Goal: Information Seeking & Learning: Learn about a topic

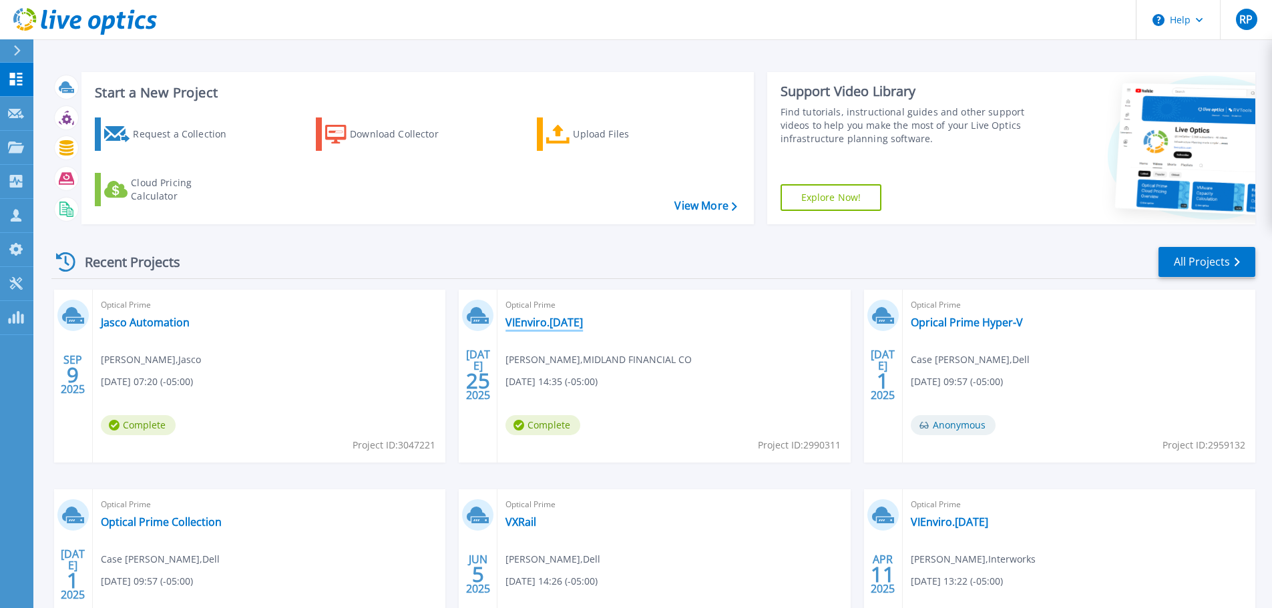
click at [550, 320] on link "VIEnviro.[DATE]" at bounding box center [543, 322] width 77 height 13
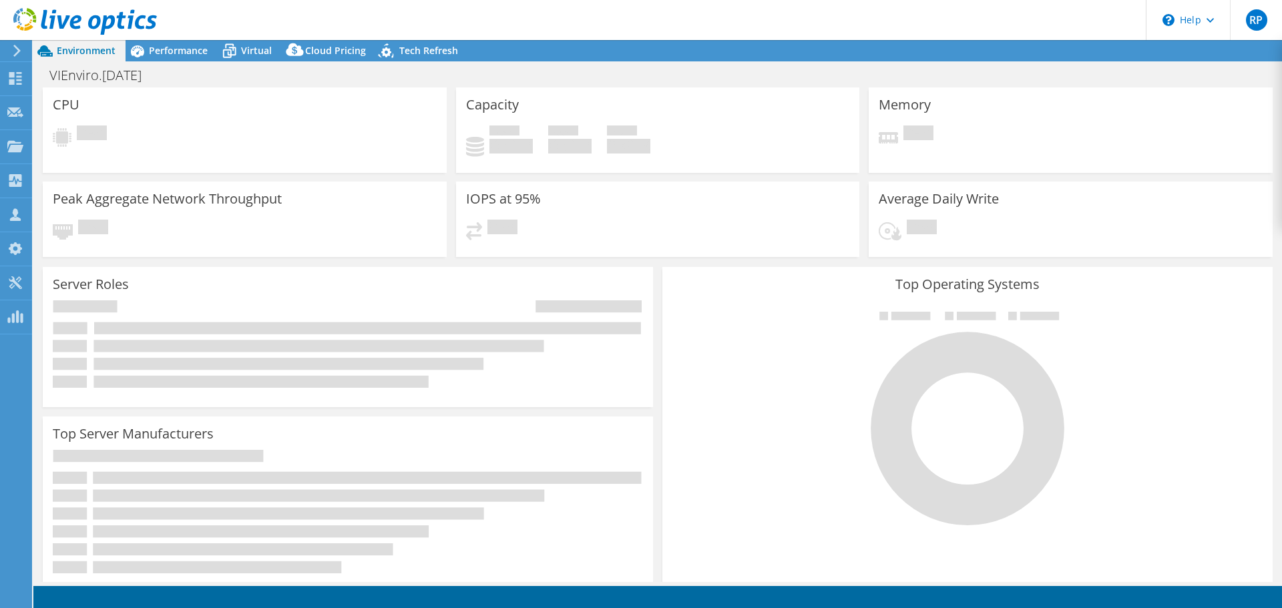
select select "USD"
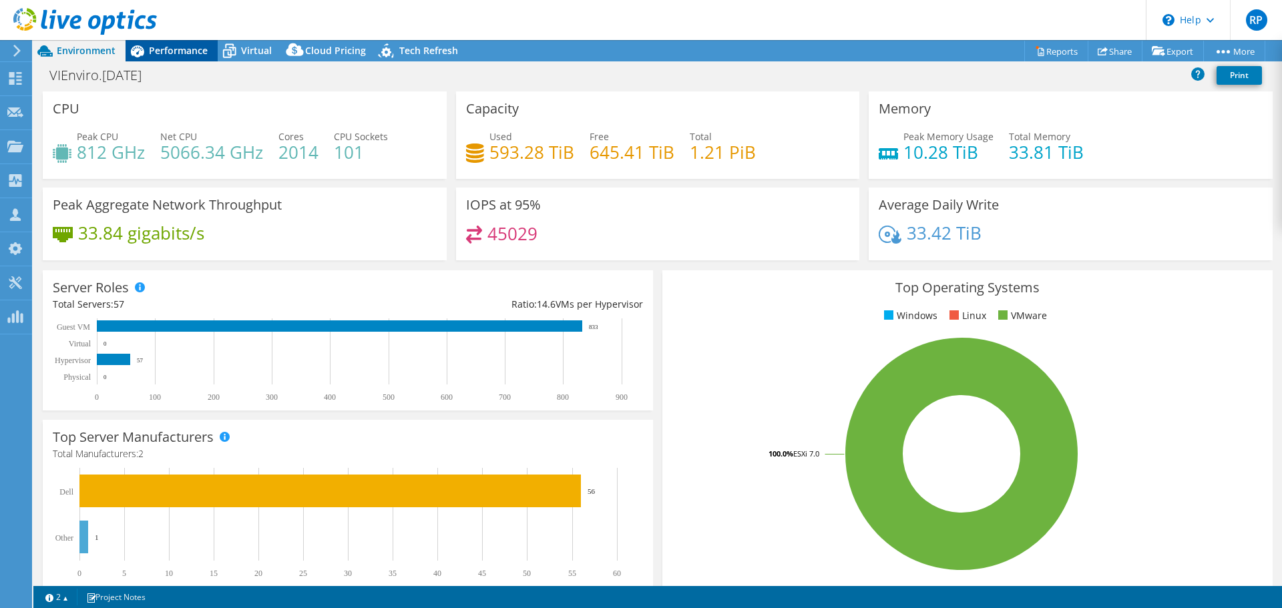
click at [164, 50] on span "Performance" at bounding box center [178, 50] width 59 height 13
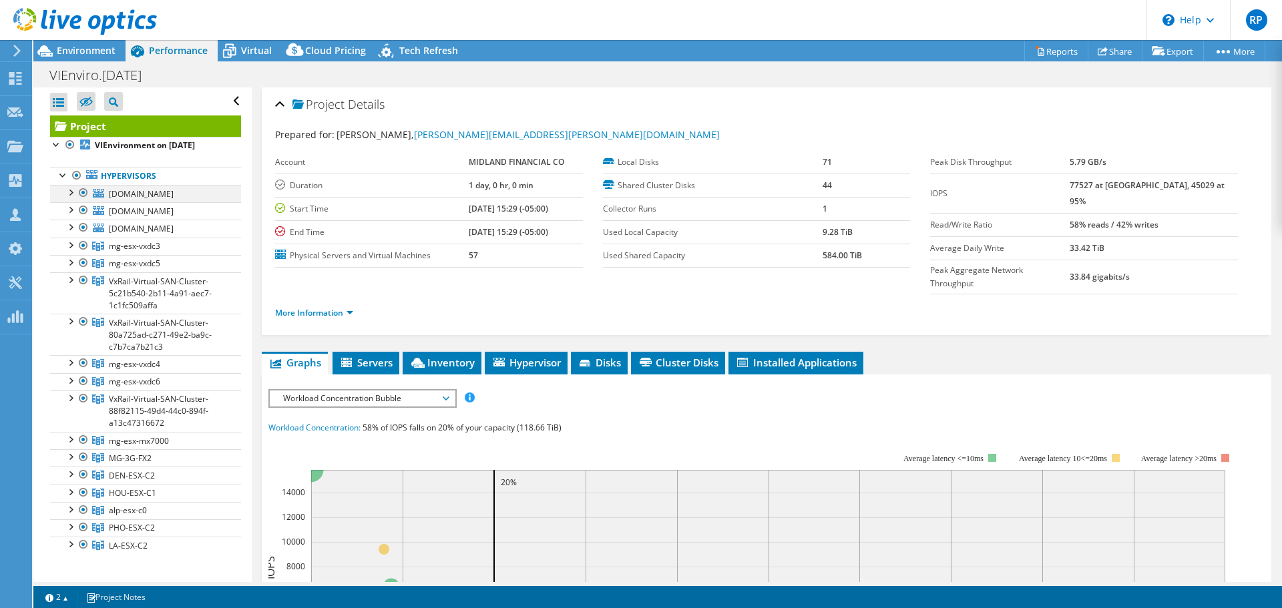
click at [81, 192] on div at bounding box center [83, 193] width 13 height 16
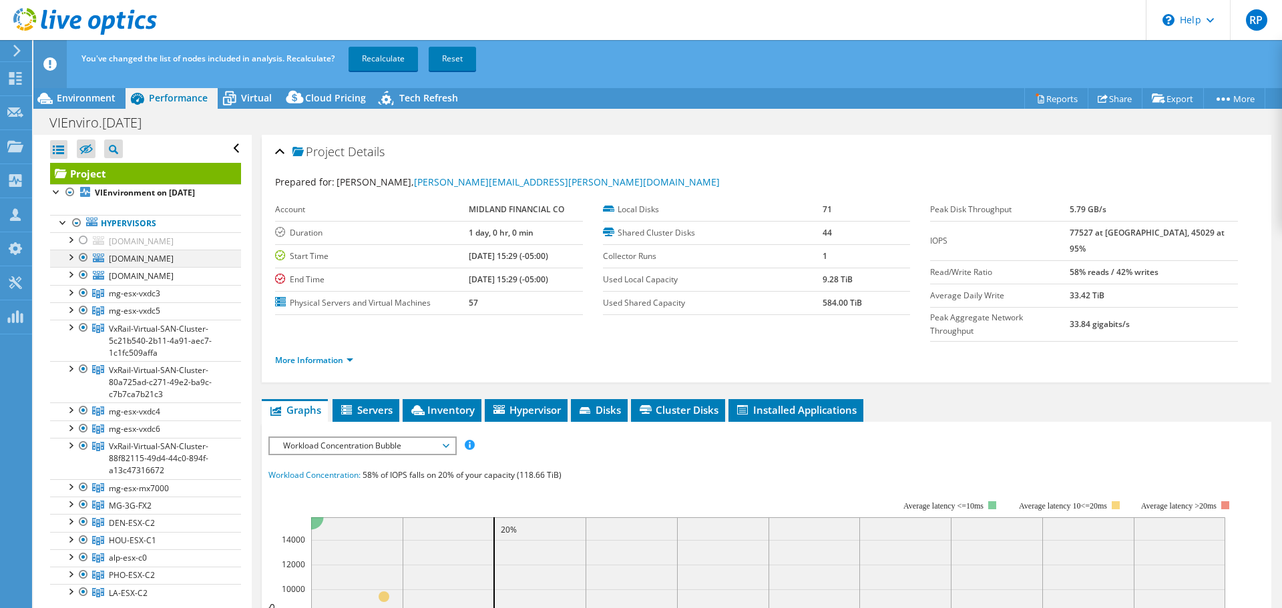
click at [83, 256] on div at bounding box center [83, 258] width 13 height 16
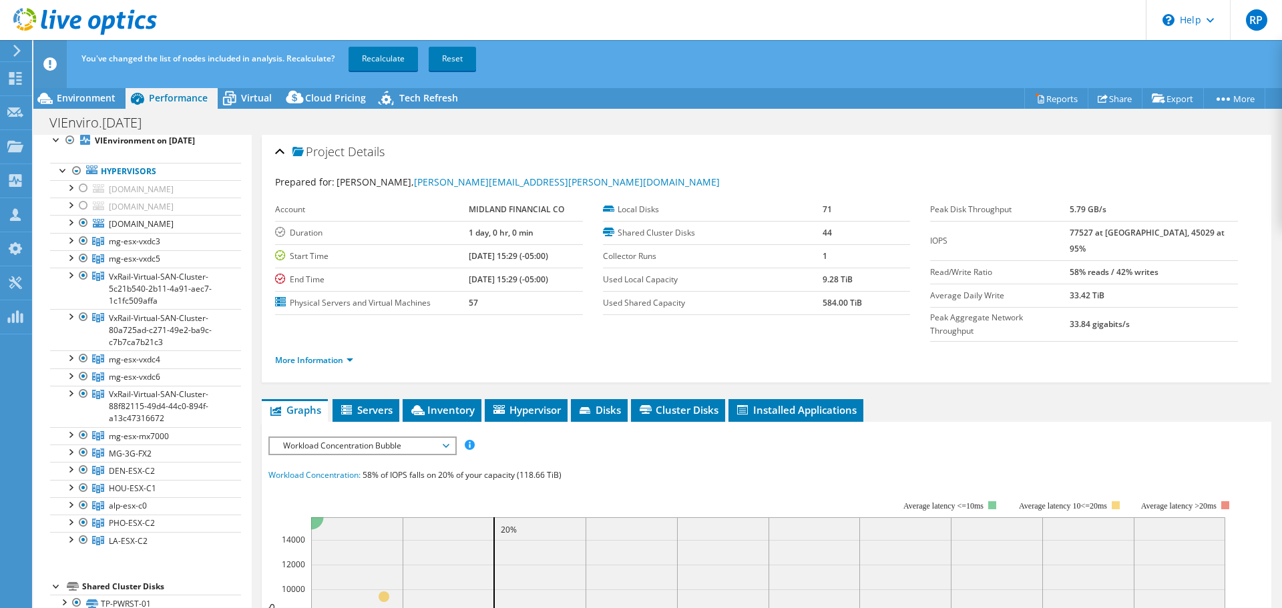
scroll to position [133, 0]
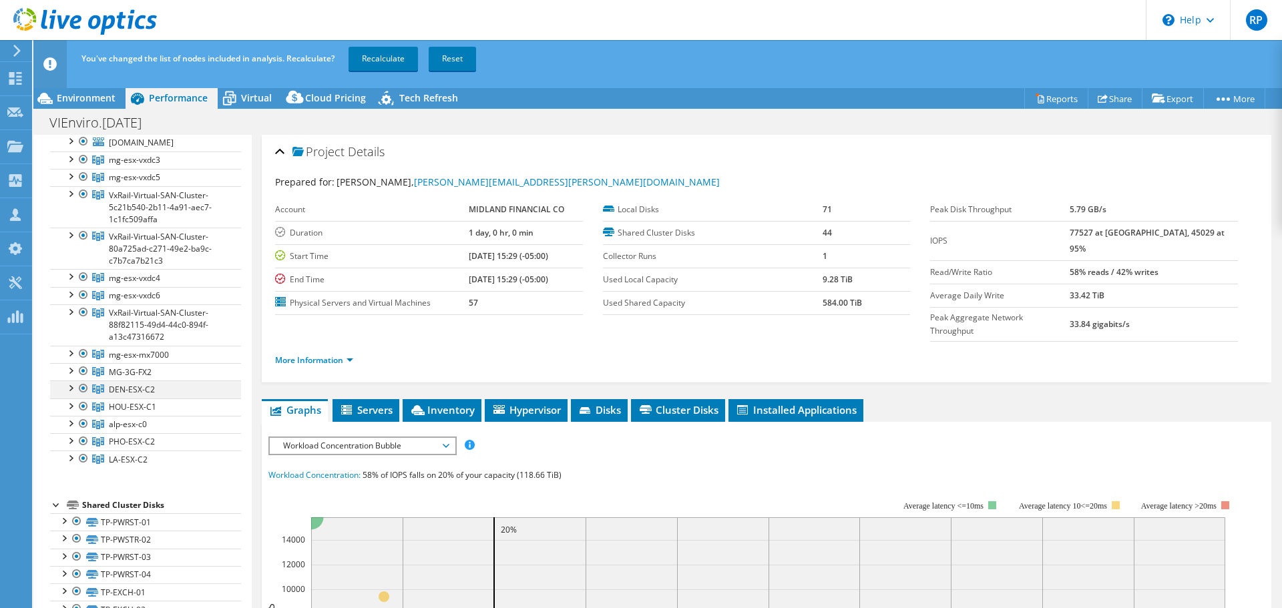
click at [83, 396] on div at bounding box center [83, 388] width 13 height 16
click at [82, 415] on div at bounding box center [83, 406] width 13 height 16
click at [83, 432] on div at bounding box center [83, 424] width 13 height 16
click at [83, 449] on div at bounding box center [83, 441] width 13 height 16
click at [85, 467] on div at bounding box center [83, 459] width 13 height 16
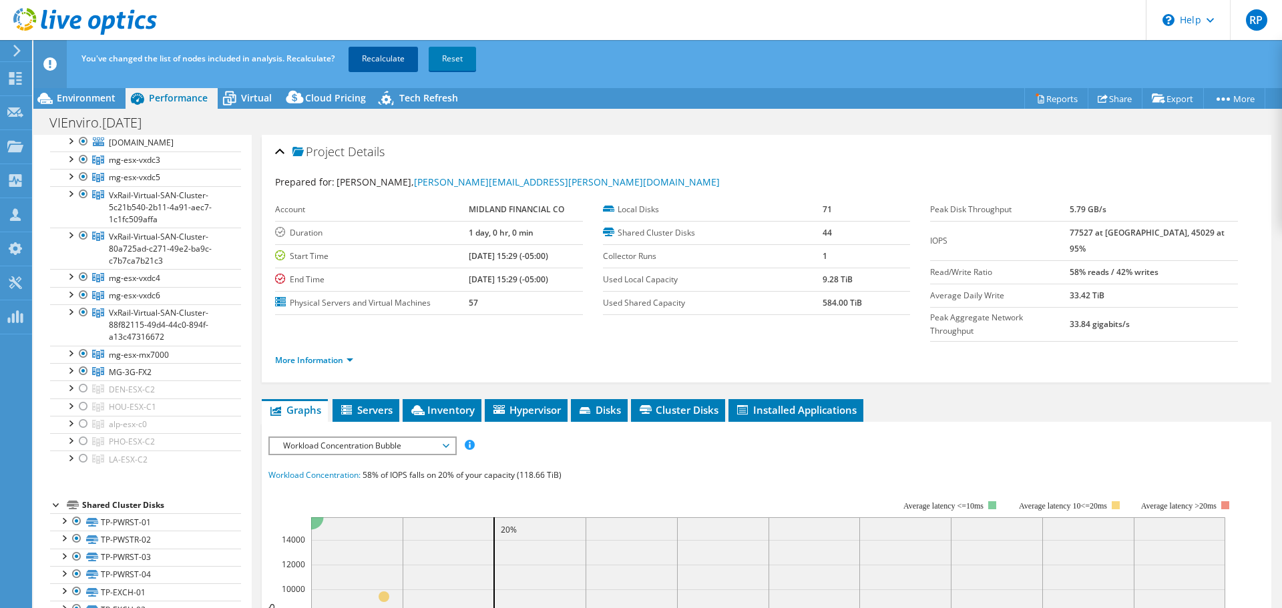
click at [391, 61] on link "Recalculate" at bounding box center [382, 59] width 69 height 24
click at [92, 97] on span "Environment" at bounding box center [86, 97] width 59 height 13
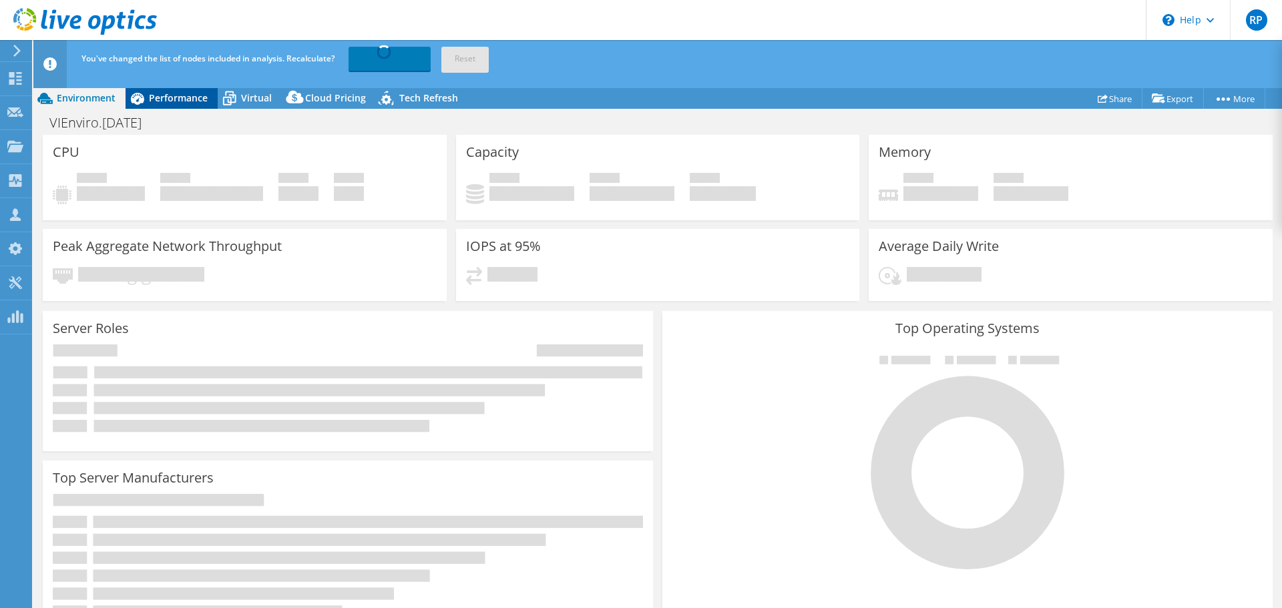
click at [198, 102] on span "Performance" at bounding box center [178, 97] width 59 height 13
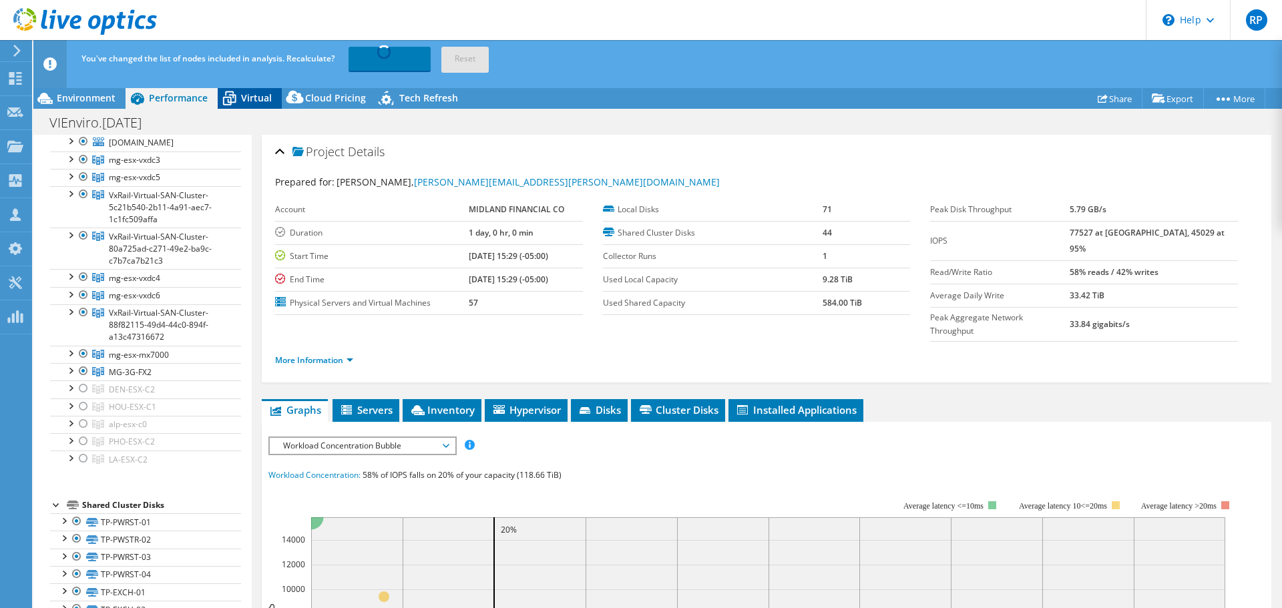
click at [242, 101] on span "Virtual" at bounding box center [256, 97] width 31 height 13
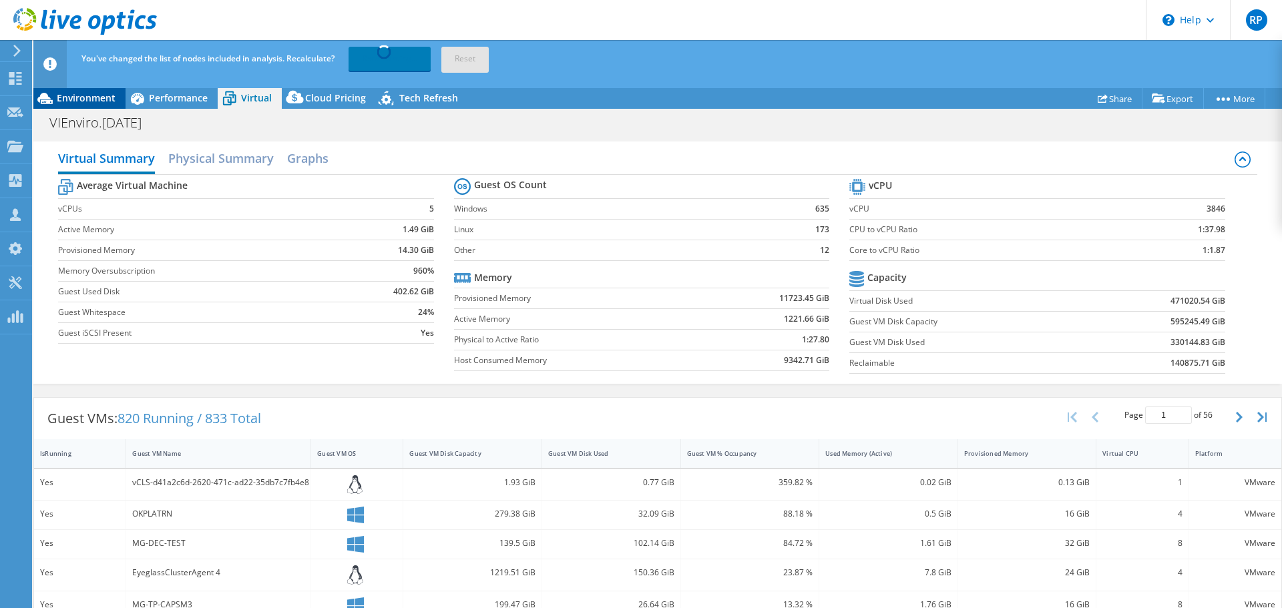
click at [85, 99] on span "Environment" at bounding box center [86, 97] width 59 height 13
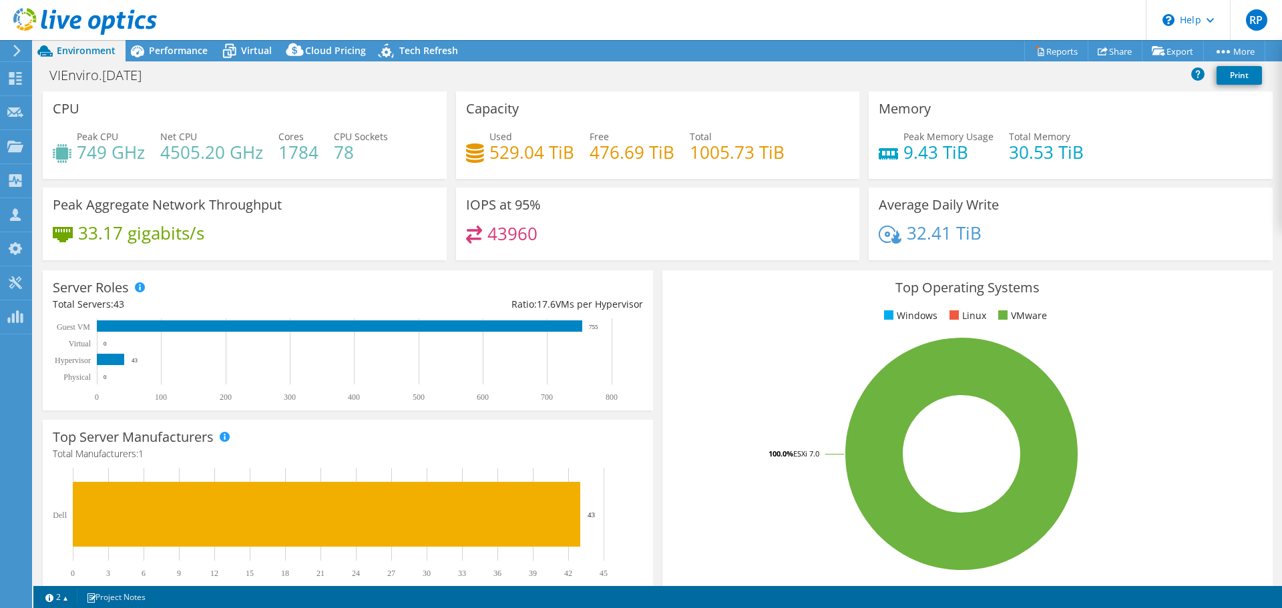
drag, startPoint x: 156, startPoint y: 49, endPoint x: 172, endPoint y: 62, distance: 20.4
click at [157, 50] on span "Performance" at bounding box center [178, 50] width 59 height 13
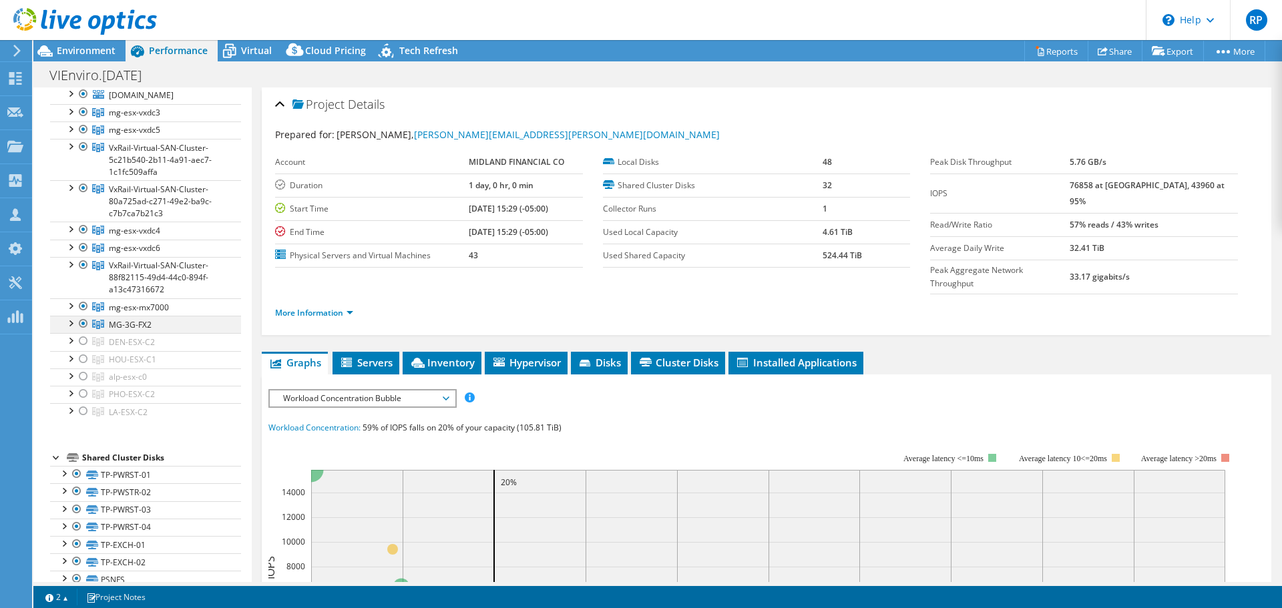
click at [85, 332] on div at bounding box center [83, 324] width 13 height 16
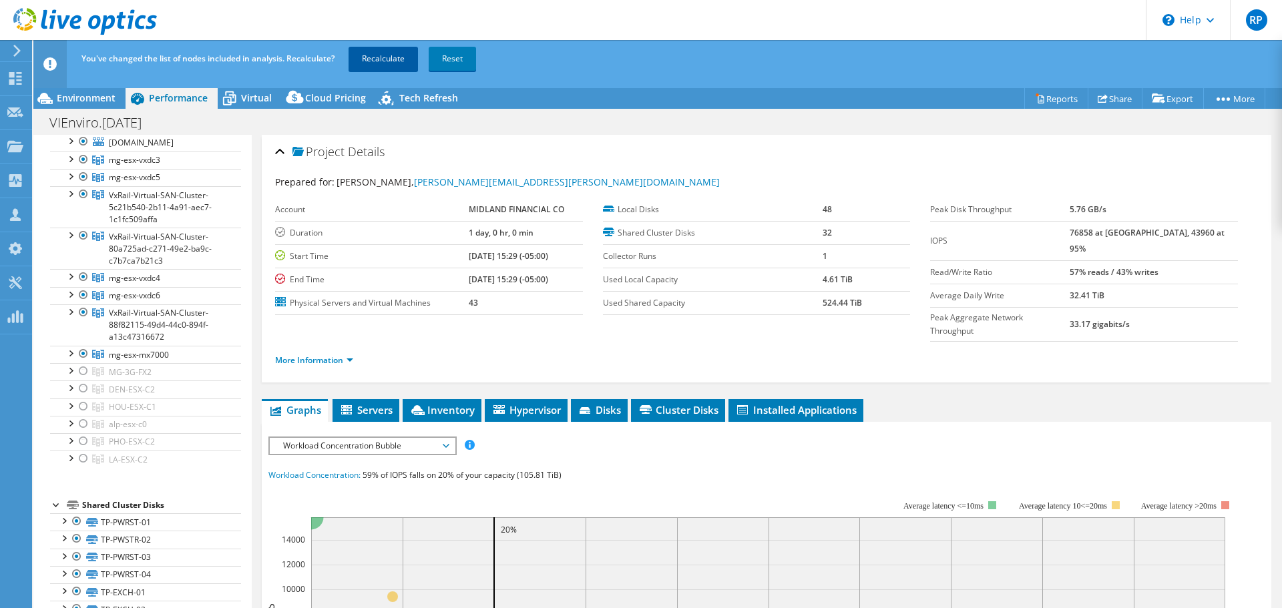
click at [394, 63] on link "Recalculate" at bounding box center [382, 59] width 69 height 24
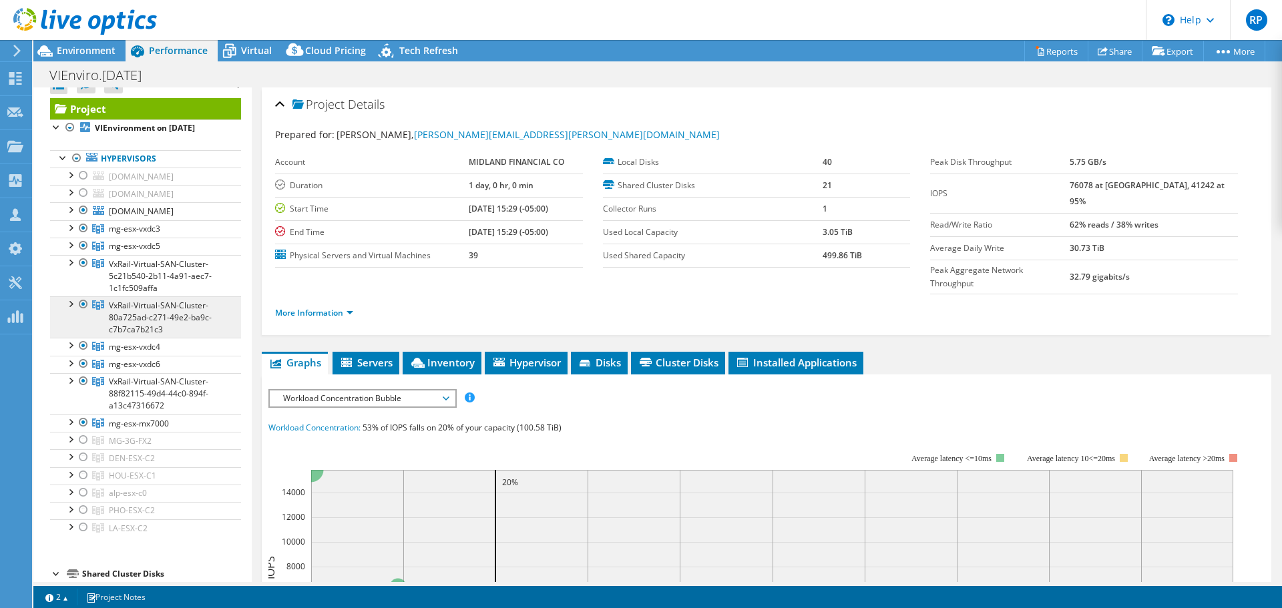
scroll to position [0, 0]
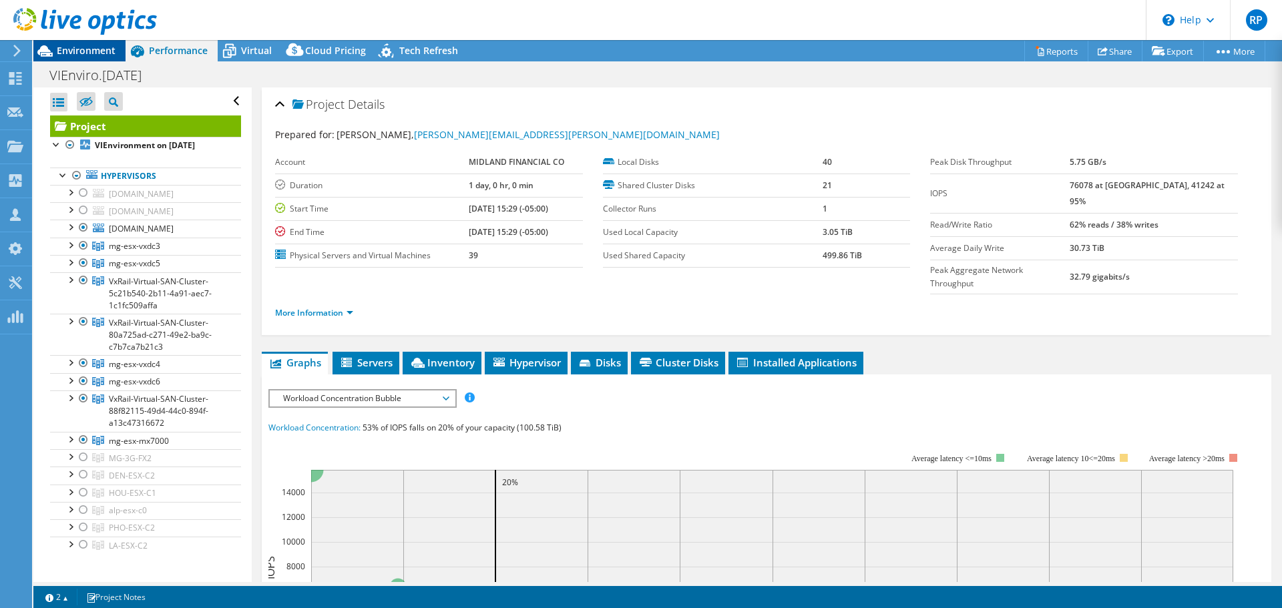
click at [73, 46] on span "Environment" at bounding box center [86, 50] width 59 height 13
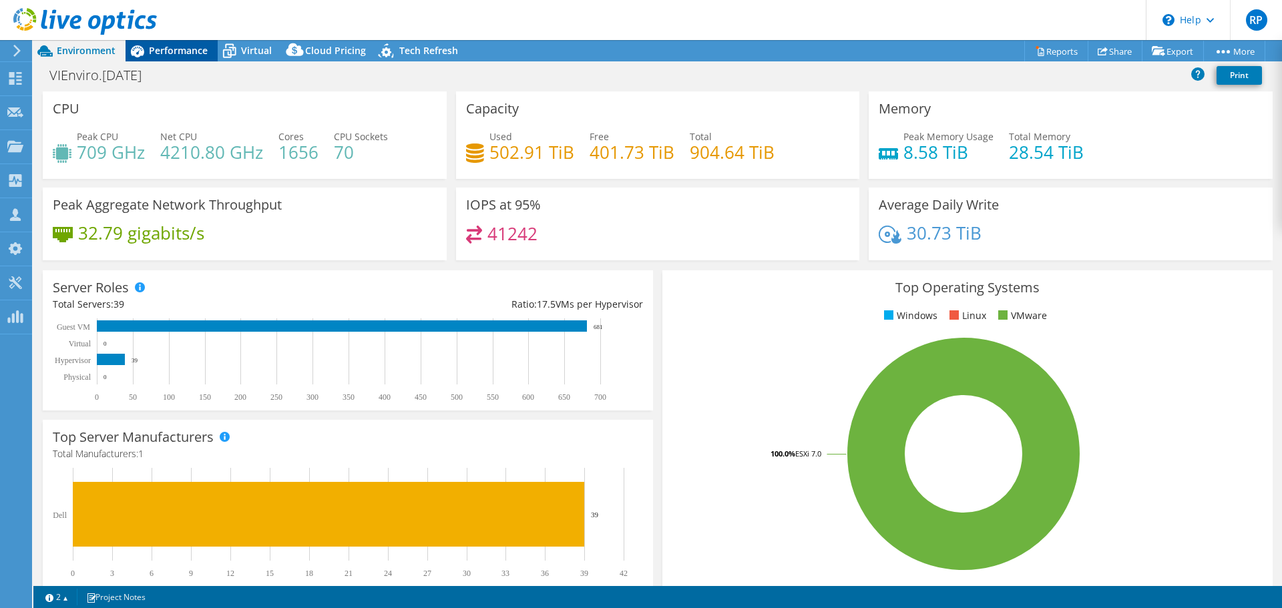
click at [212, 52] on div "Performance" at bounding box center [171, 50] width 92 height 21
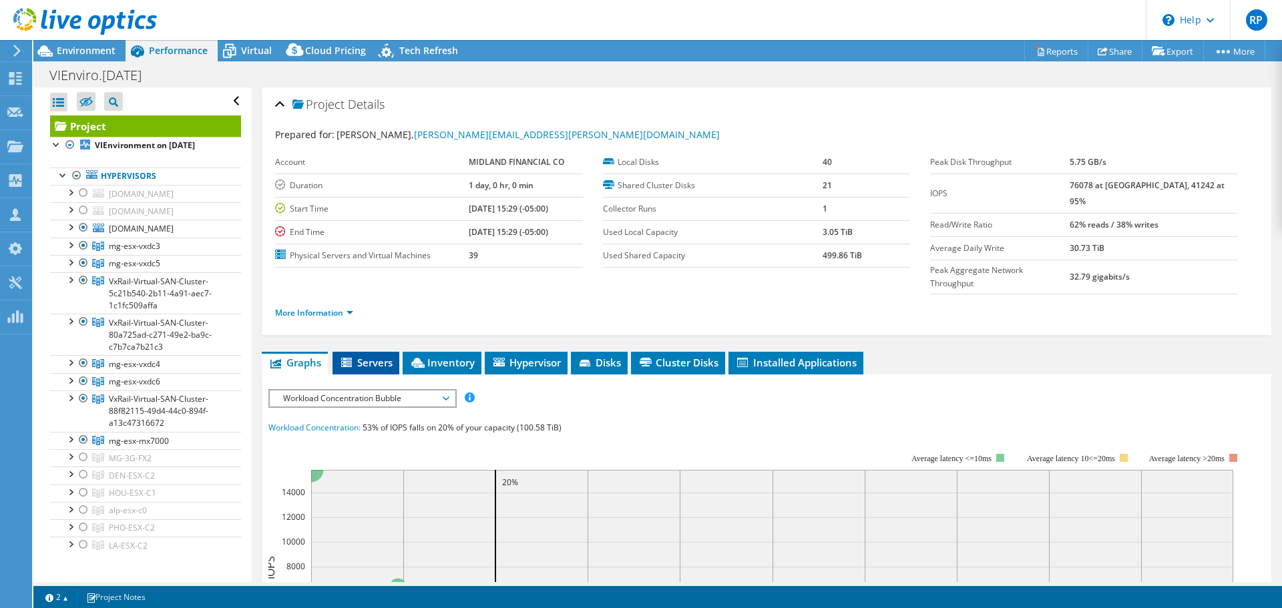
click at [368, 356] on span "Servers" at bounding box center [365, 362] width 53 height 13
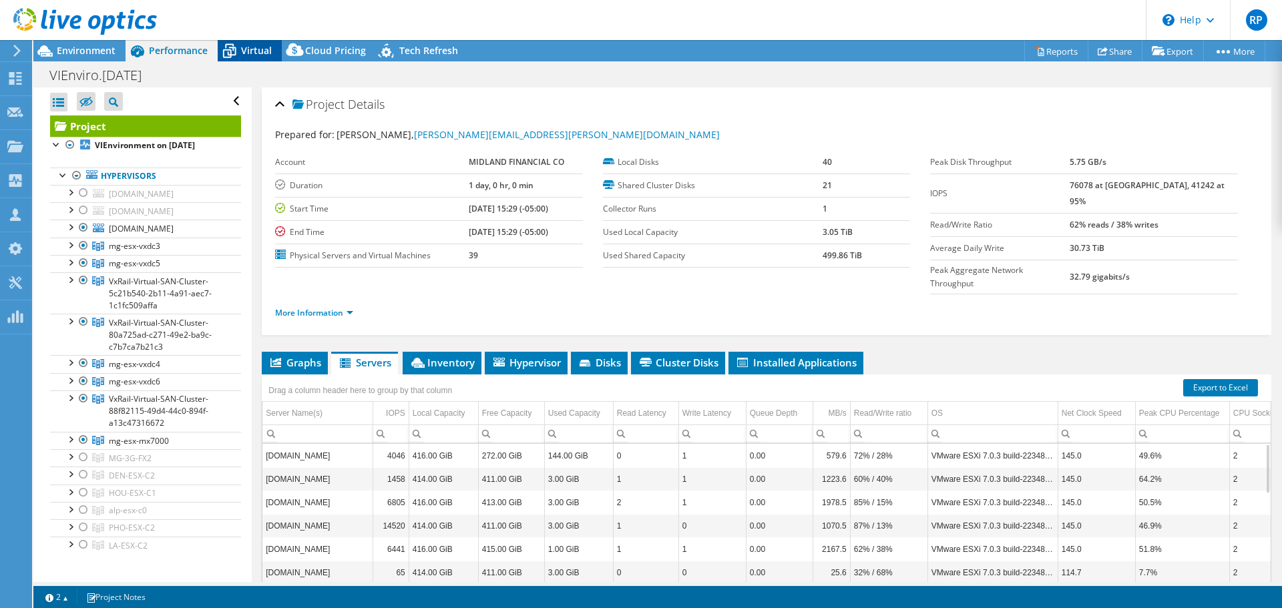
click at [240, 50] on icon at bounding box center [229, 50] width 23 height 23
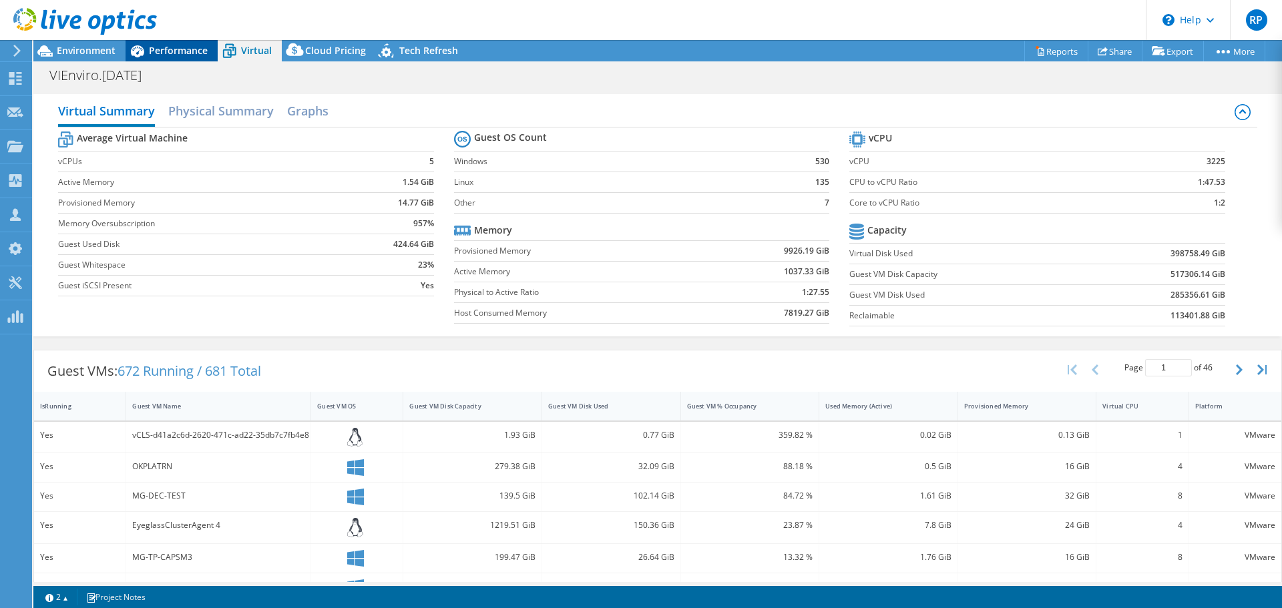
click at [168, 47] on span "Performance" at bounding box center [178, 50] width 59 height 13
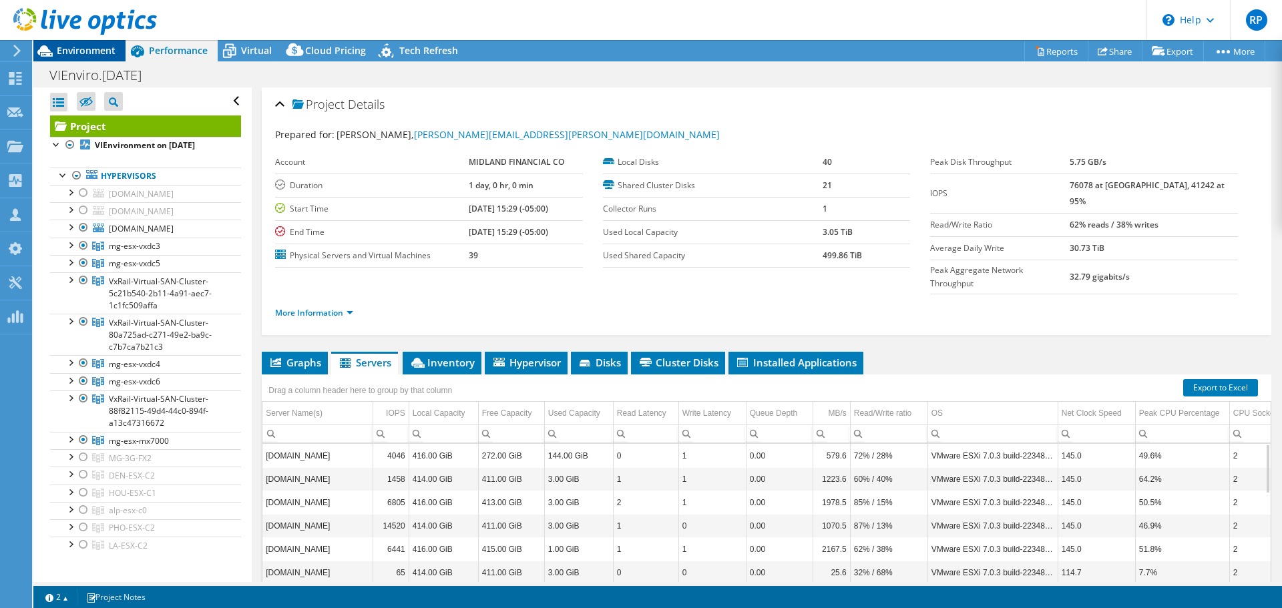
click at [81, 55] on span "Environment" at bounding box center [86, 50] width 59 height 13
